Goal: Information Seeking & Learning: Learn about a topic

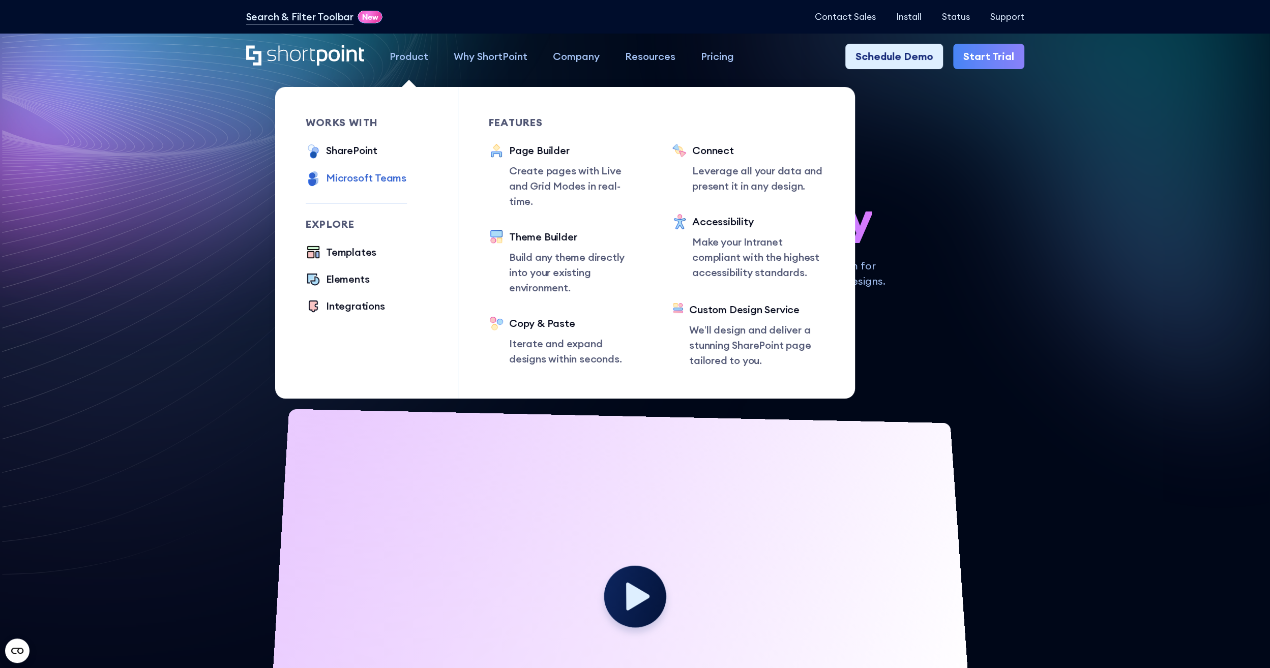
click at [350, 179] on div "Microsoft Teams" at bounding box center [366, 177] width 80 height 15
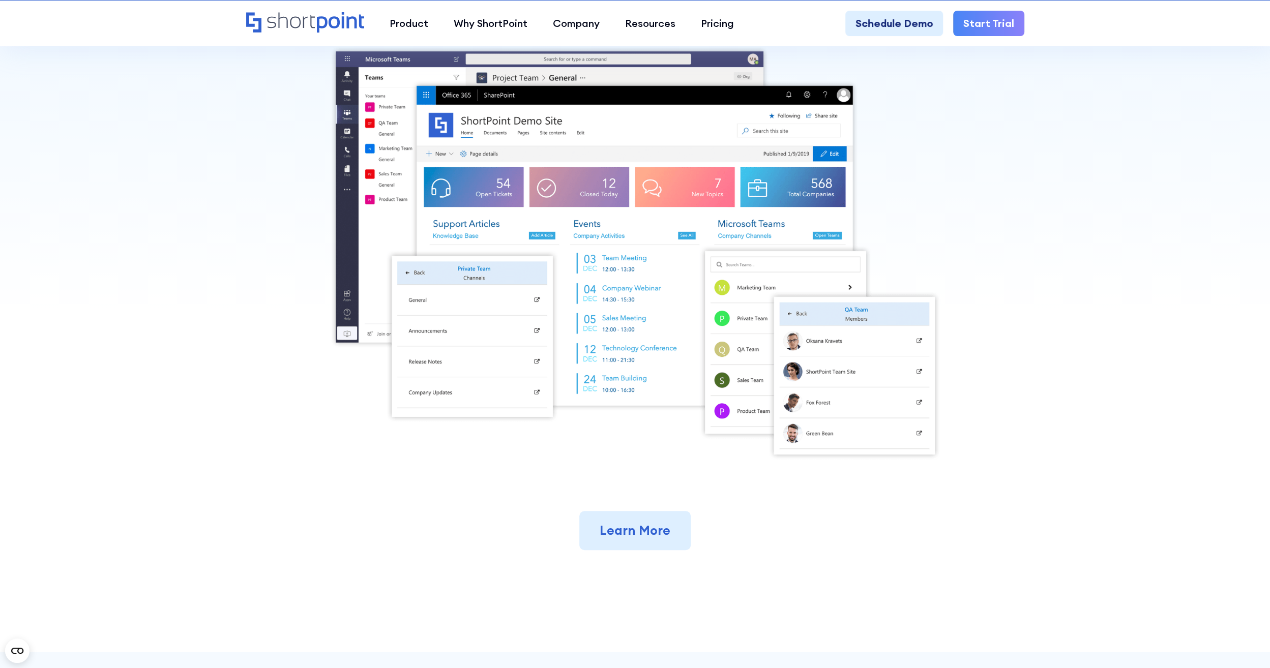
scroll to position [356, 0]
click at [643, 537] on link "Learn More" at bounding box center [634, 531] width 111 height 40
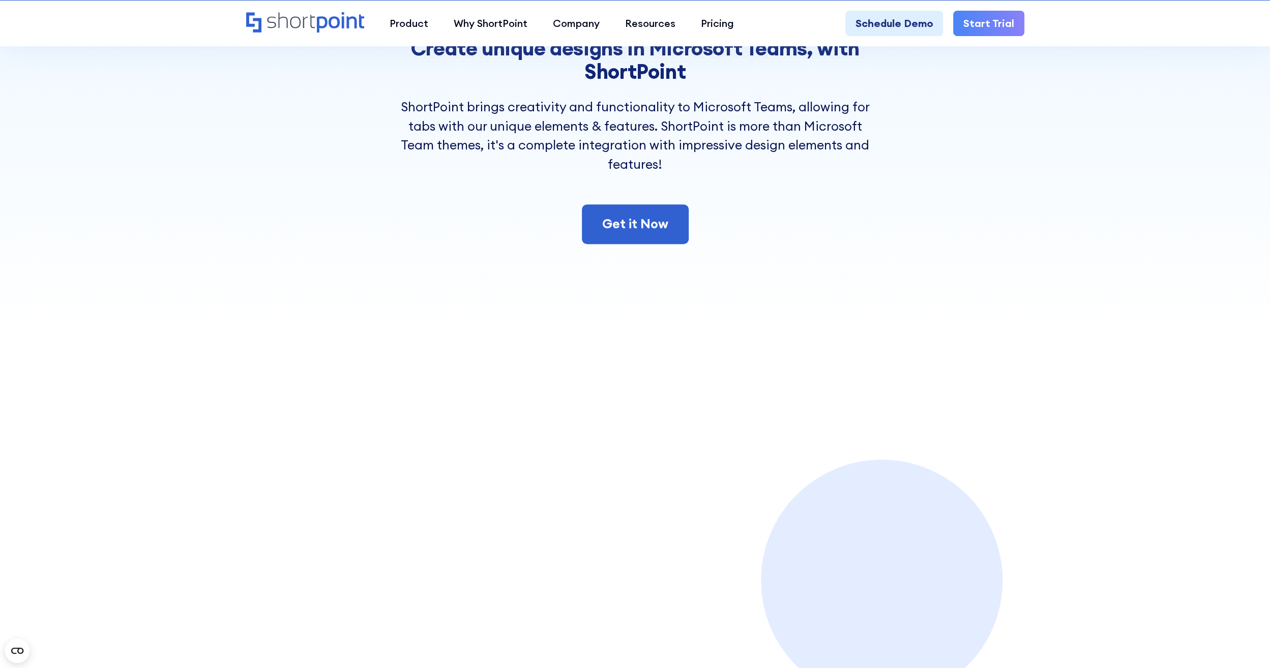
scroll to position [356, 0]
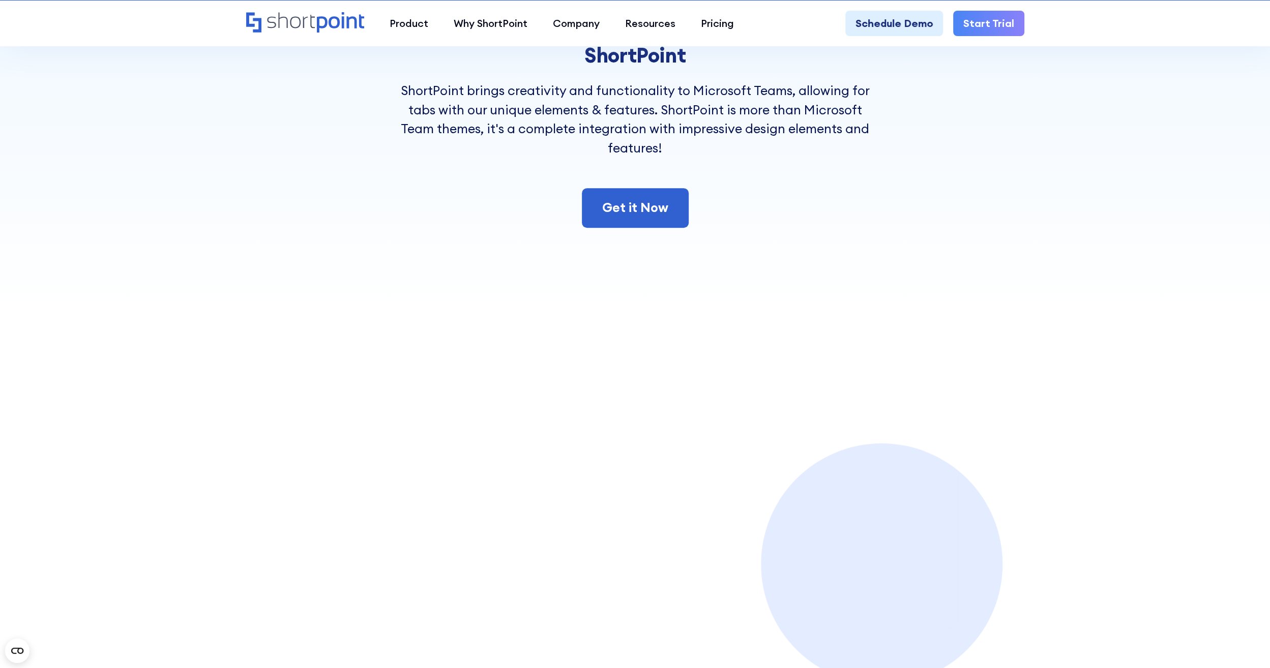
click at [1096, 402] on section "ShortPoint now includes Microsoft Teams Create unique designs in Microsoft Team…" at bounding box center [635, 199] width 1270 height 1061
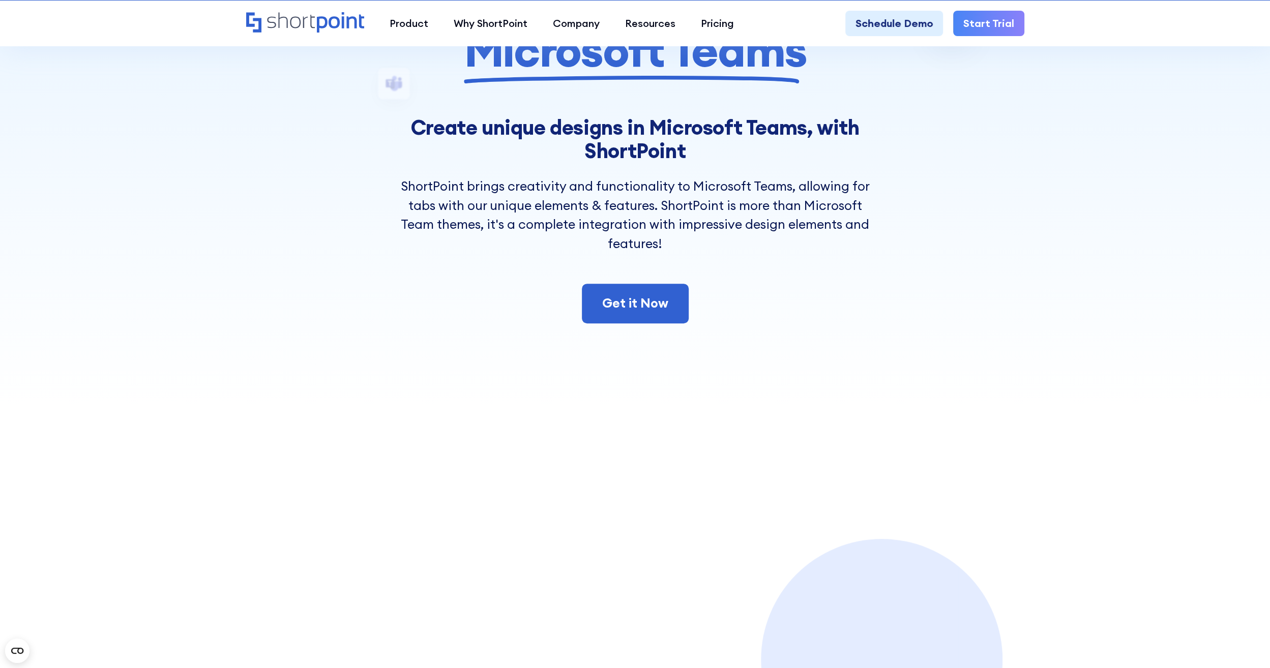
scroll to position [254, 0]
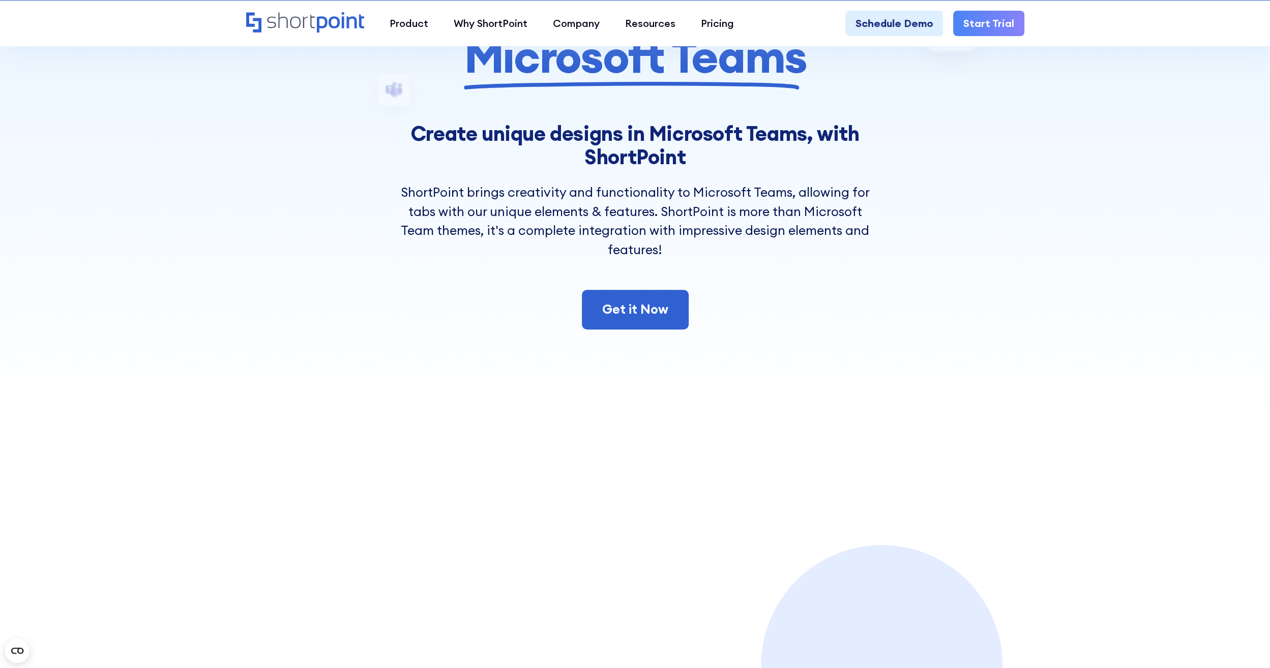
click at [1135, 324] on div at bounding box center [635, 80] width 1270 height 668
click at [1113, 243] on div at bounding box center [635, 80] width 1270 height 668
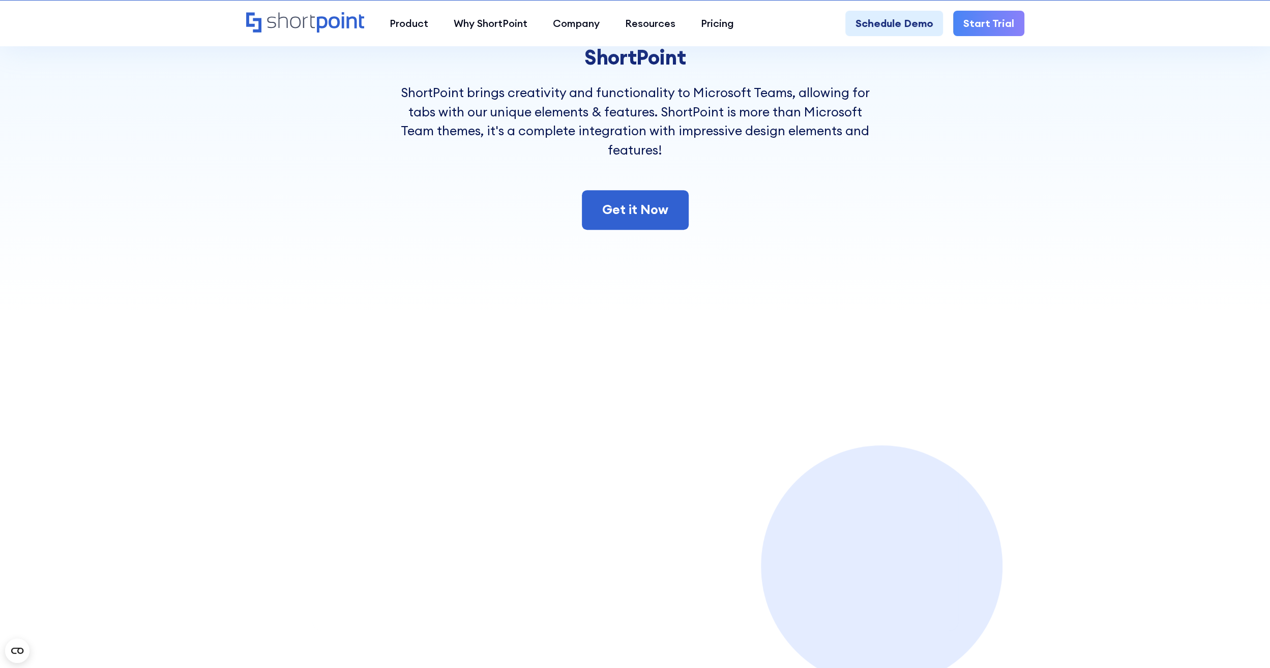
scroll to position [407, 0]
